Goal: Book appointment/travel/reservation

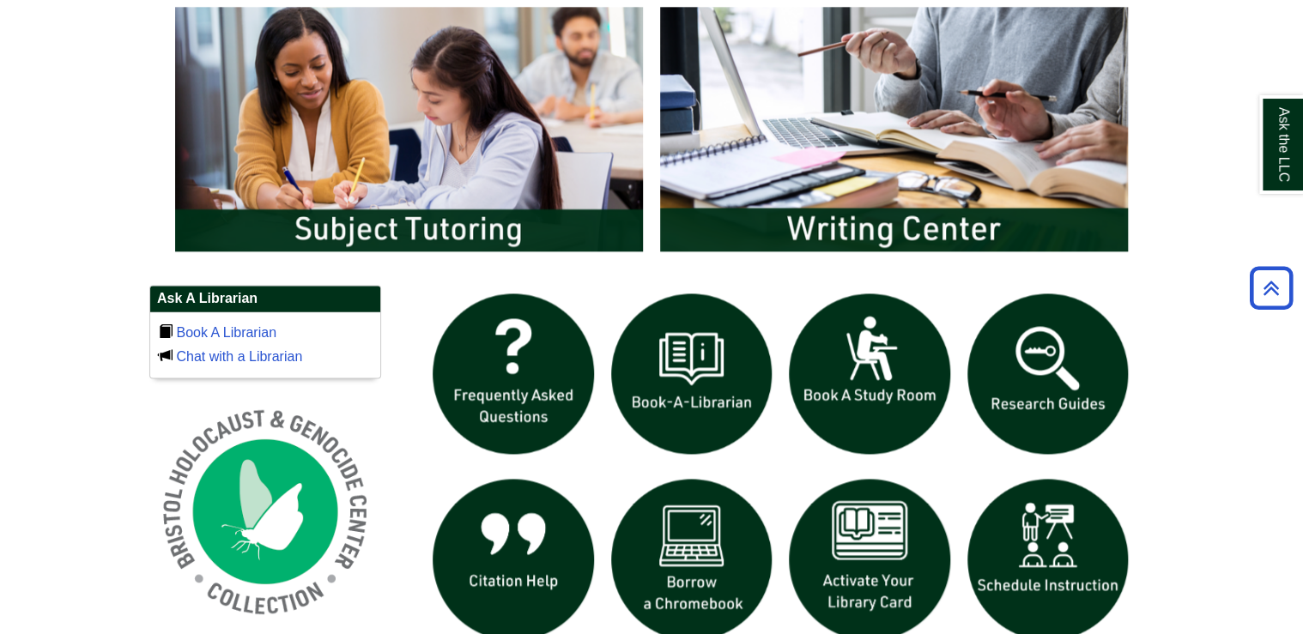
scroll to position [961, 0]
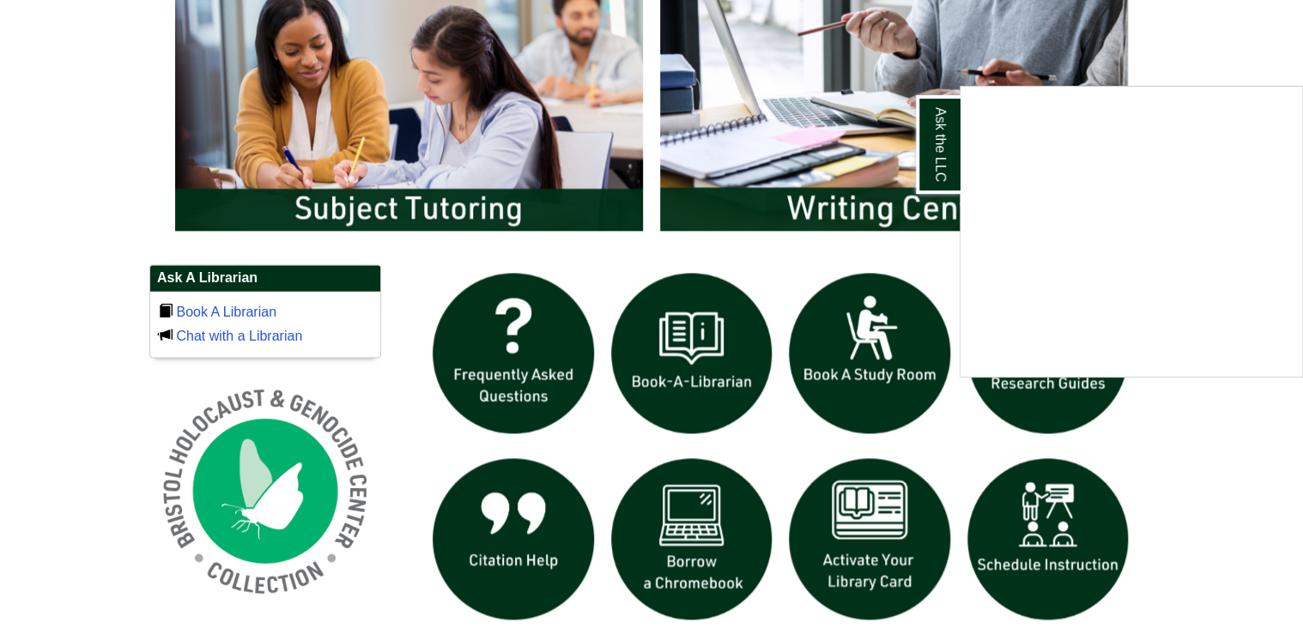
click at [1032, 550] on div "Ask the LLC" at bounding box center [651, 317] width 1303 height 634
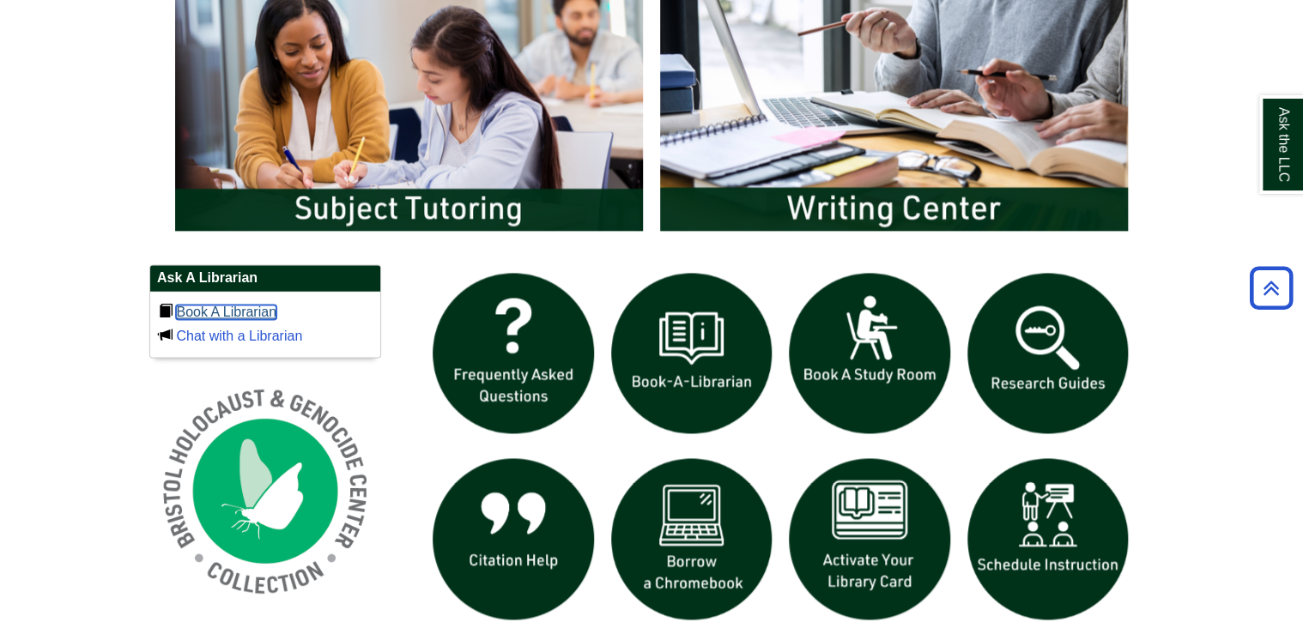
click at [216, 305] on link "Book A Librarian" at bounding box center [226, 312] width 100 height 15
click at [209, 308] on link "Book A Librarian" at bounding box center [226, 312] width 100 height 15
click at [241, 305] on link "Book A Librarian" at bounding box center [226, 312] width 100 height 15
click at [252, 307] on link "Book A Librarian" at bounding box center [226, 312] width 100 height 15
